Goal: Information Seeking & Learning: Learn about a topic

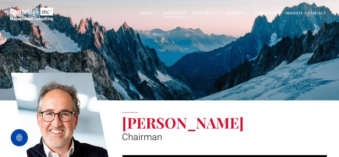
click at [172, 14] on span "OUR PEOPLE" at bounding box center [174, 13] width 23 height 8
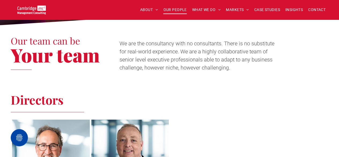
scroll to position [134, 0]
